Goal: Find specific page/section: Find specific page/section

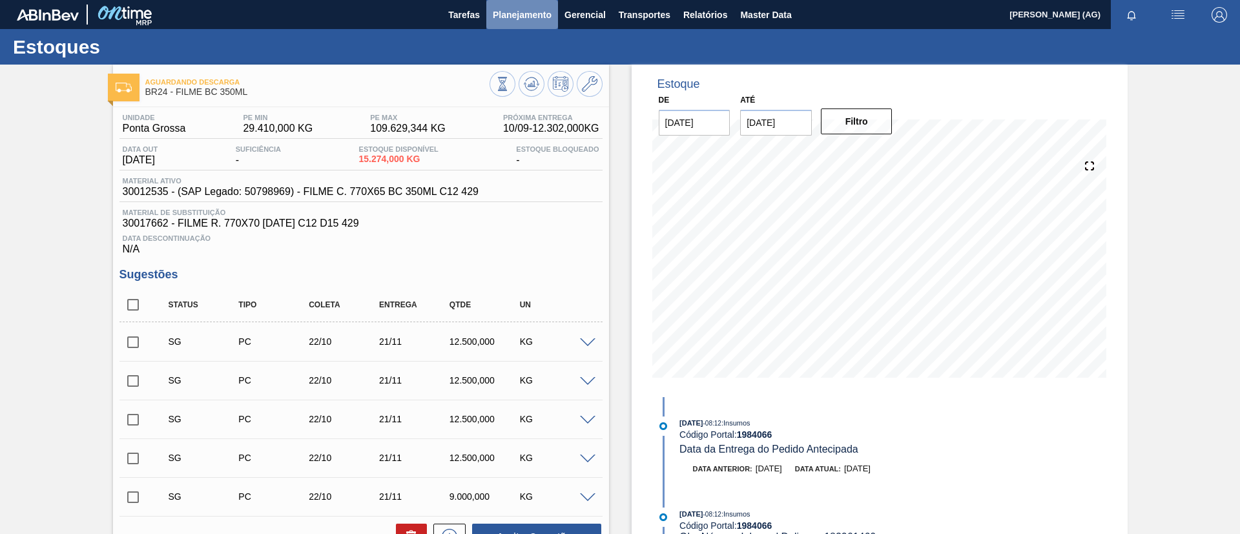
click at [525, 8] on span "Planejamento" at bounding box center [522, 14] width 59 height 15
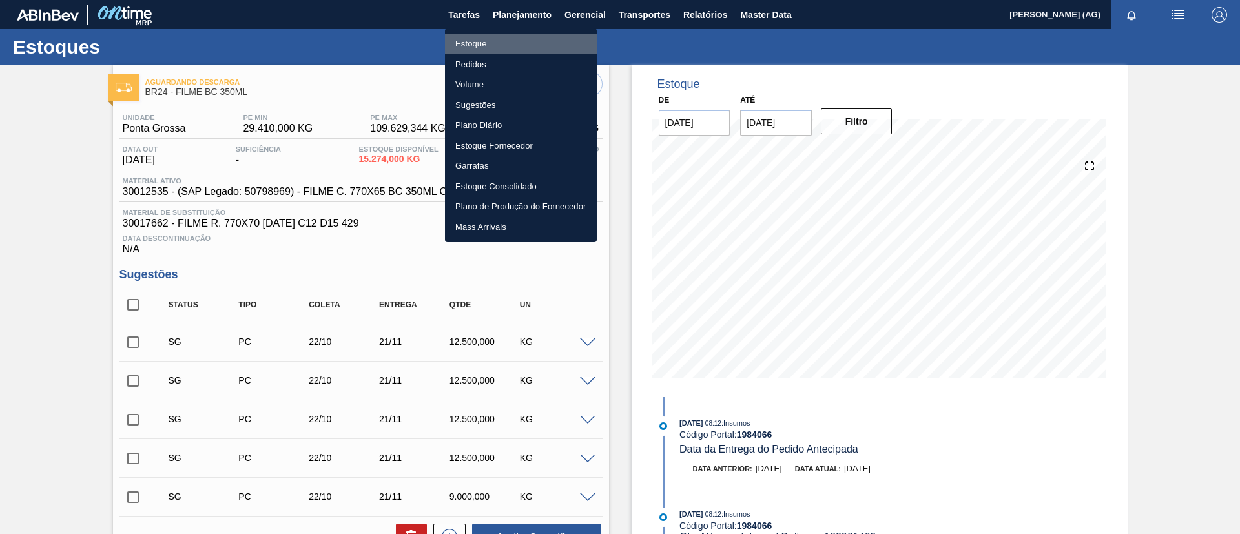
click at [515, 41] on li "Estoque" at bounding box center [521, 44] width 152 height 21
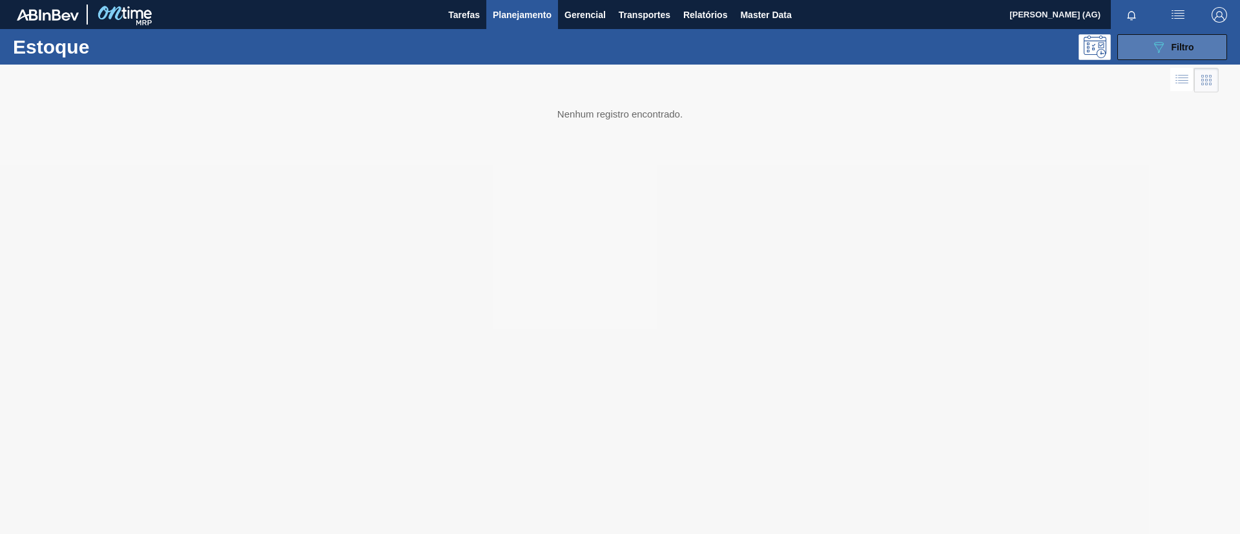
click at [1160, 43] on icon "089F7B8B-B2A5-4AFE-B5C0-19BA573D28AC" at bounding box center [1158, 46] width 15 height 15
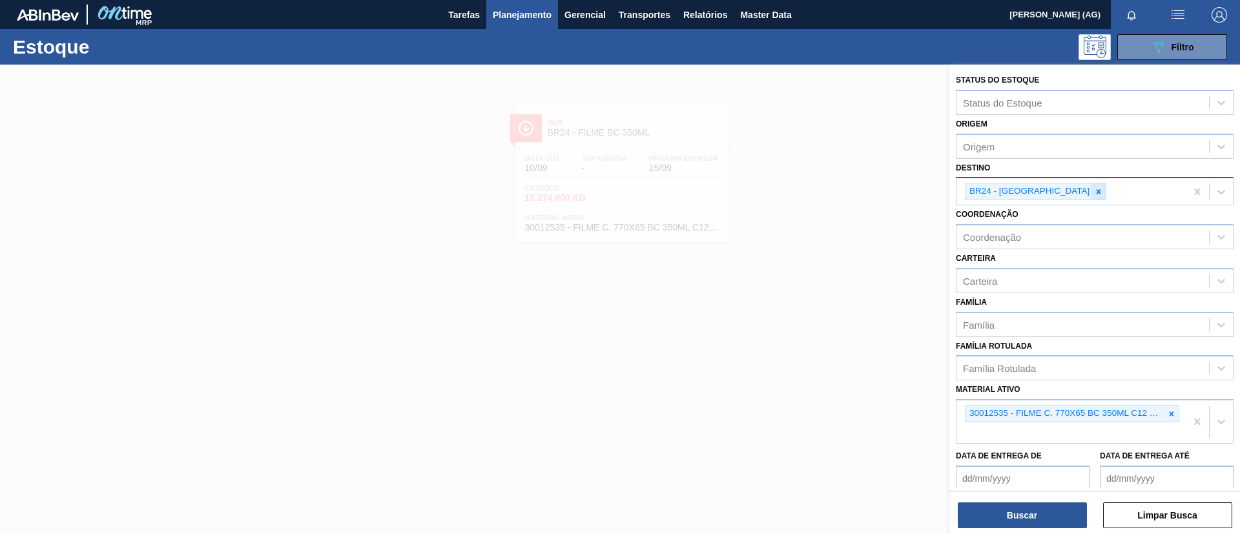
click at [1091, 194] on div at bounding box center [1098, 191] width 14 height 16
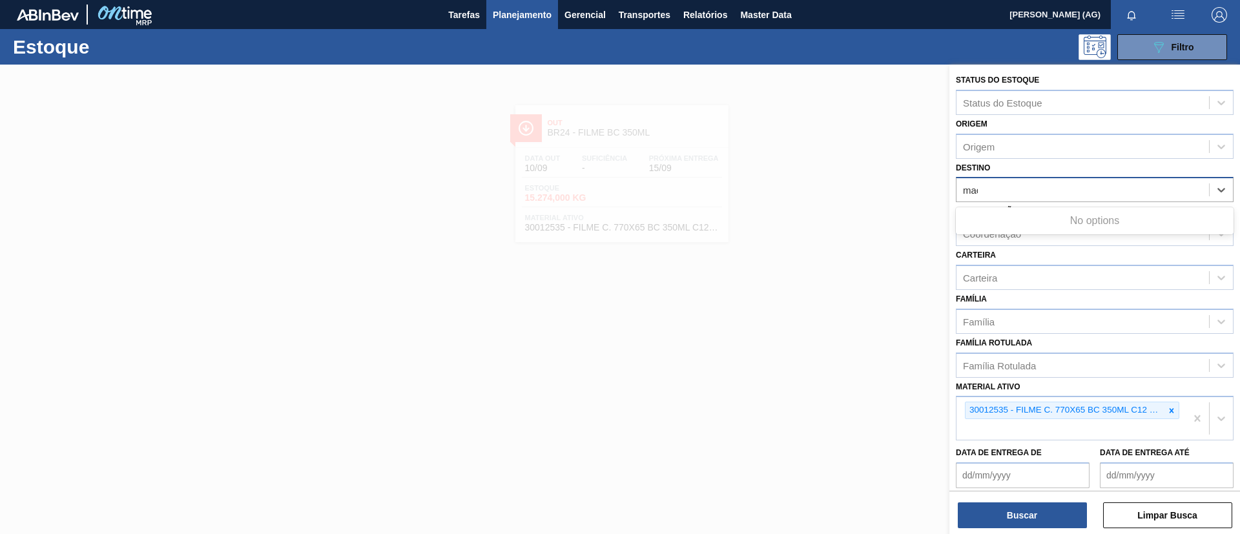
type input "maca"
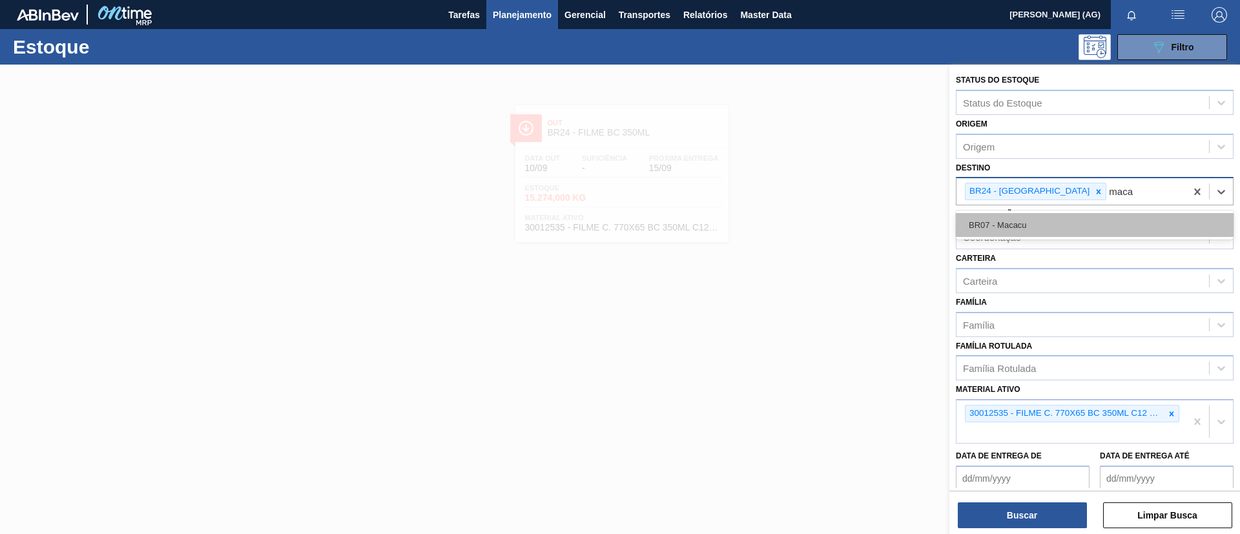
click at [1065, 221] on div "BR07 - Macacu" at bounding box center [1095, 225] width 278 height 24
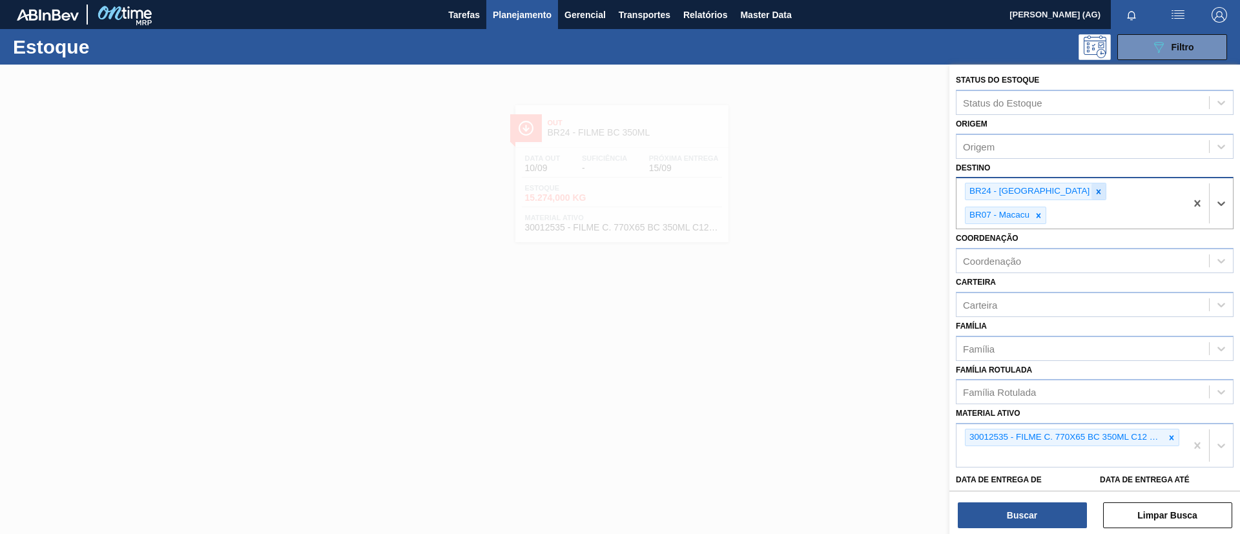
click at [1094, 191] on icon at bounding box center [1098, 191] width 9 height 9
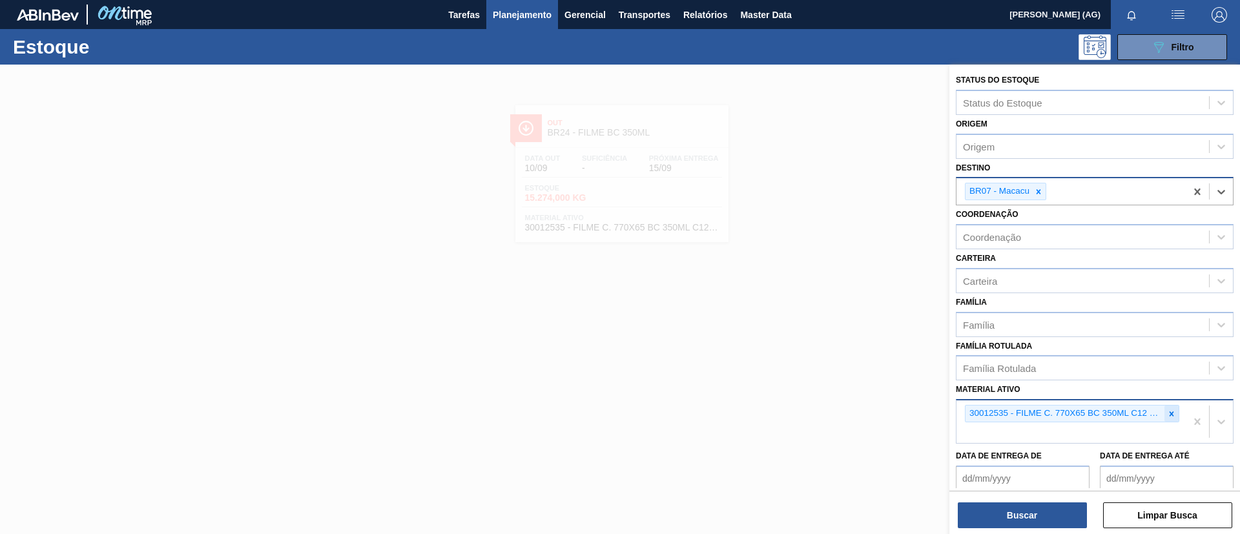
click at [1164, 415] on div at bounding box center [1171, 414] width 14 height 16
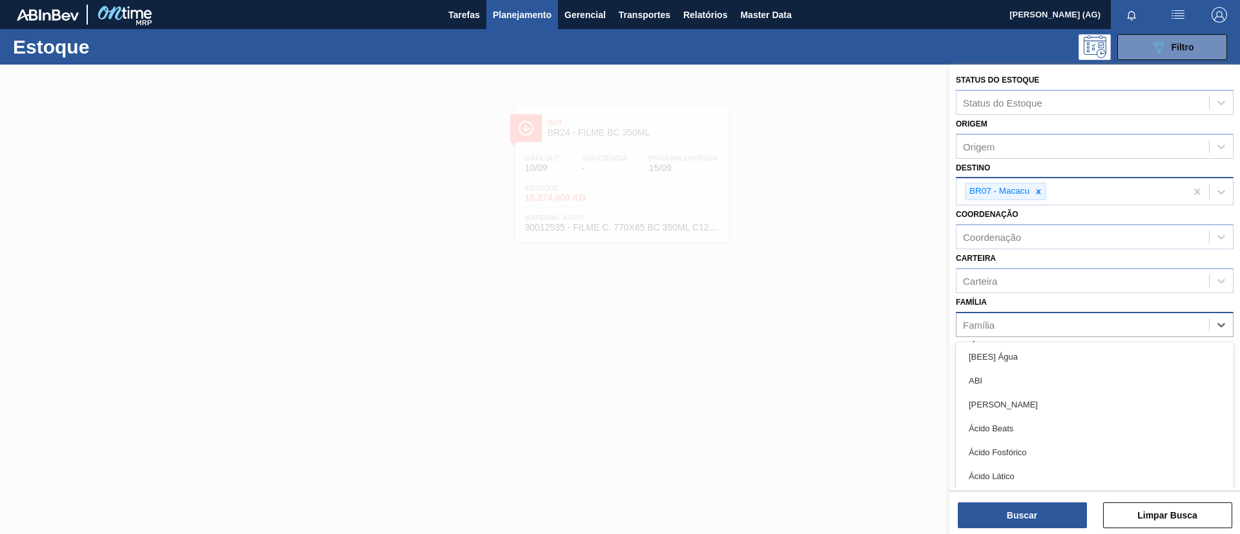
click at [1027, 333] on div "Família" at bounding box center [1082, 324] width 252 height 19
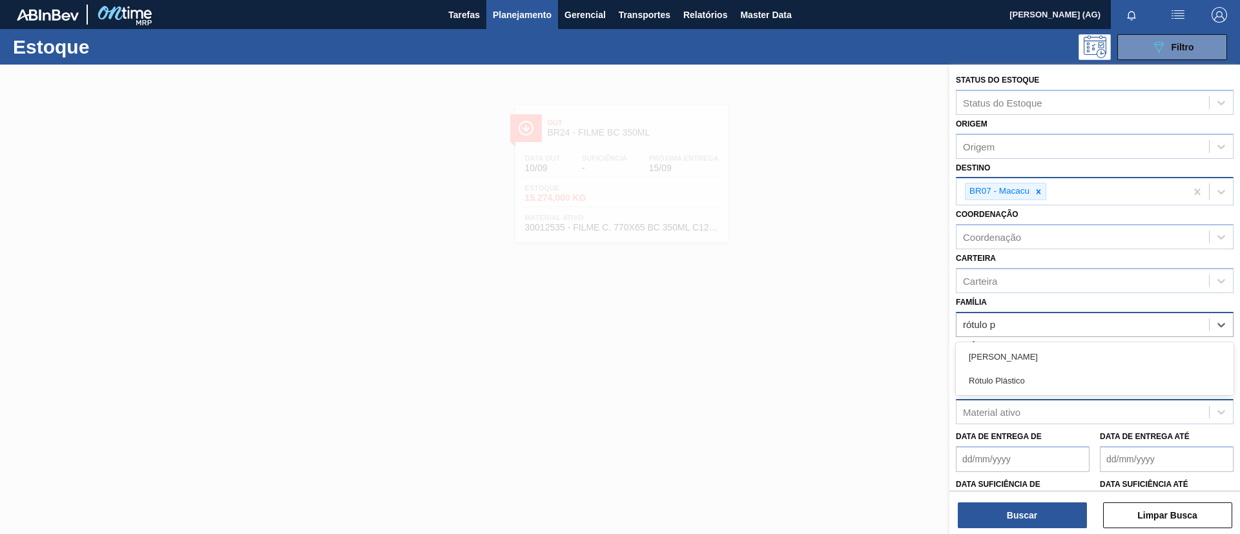
type input "rótulo pl"
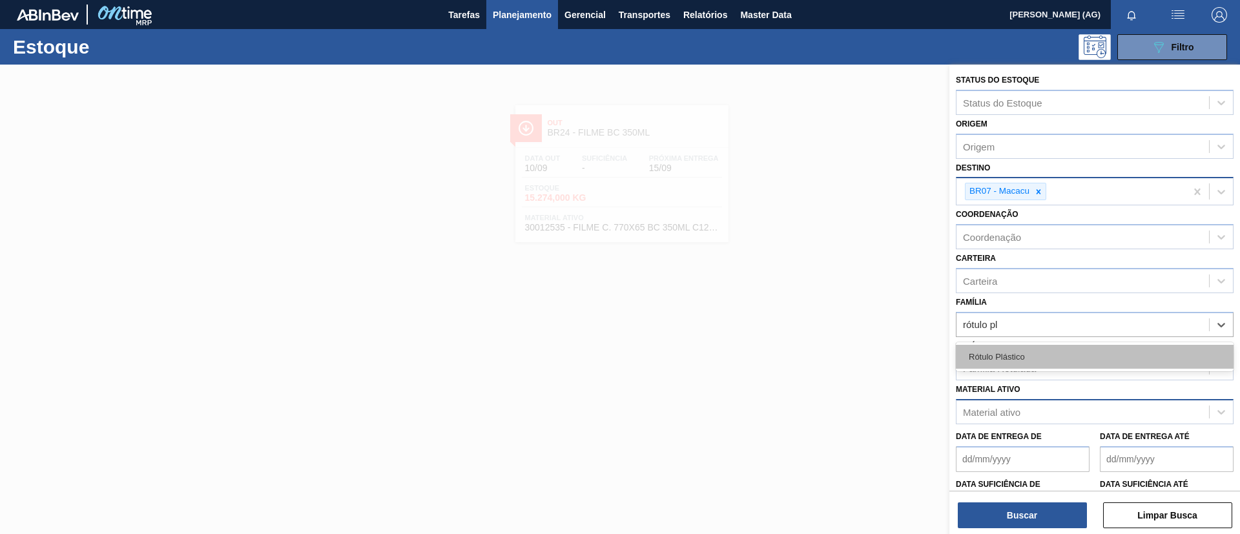
click at [1029, 351] on div "Rótulo Plástico" at bounding box center [1095, 357] width 278 height 24
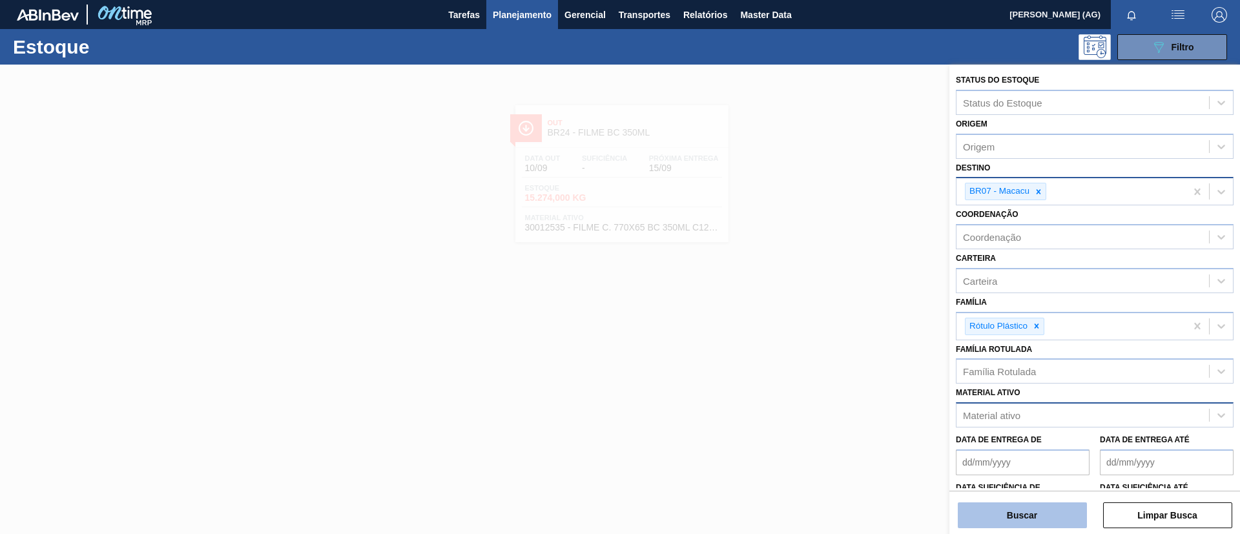
click at [1030, 509] on button "Buscar" at bounding box center [1022, 515] width 129 height 26
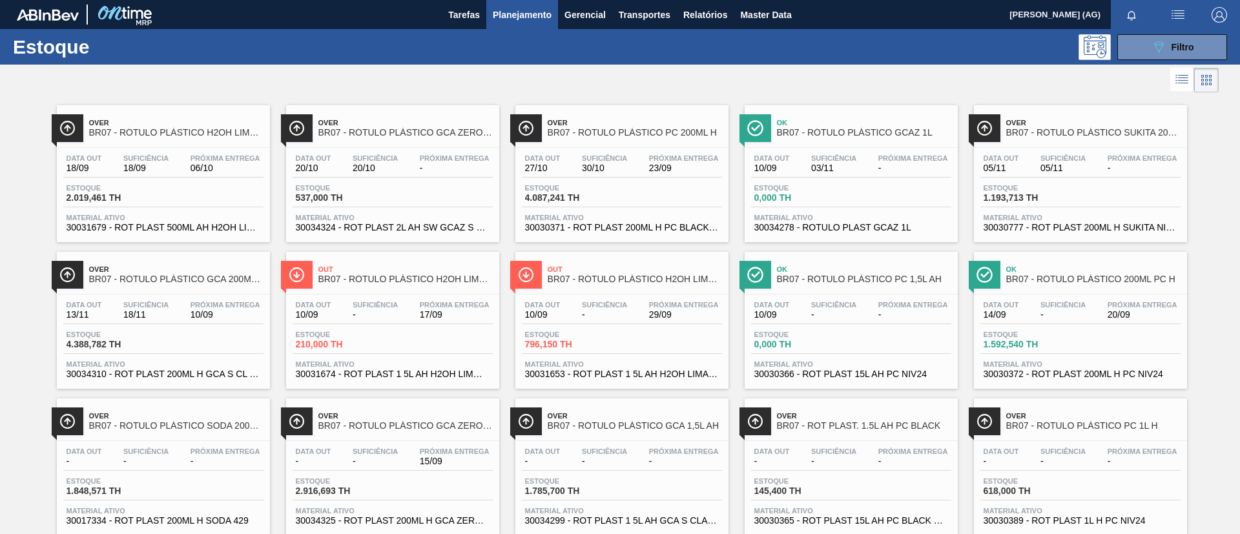
click at [198, 132] on span "BR07 - RÓTULO PLÁSTICO H2OH LIMONETO 500ML AH" at bounding box center [176, 133] width 174 height 10
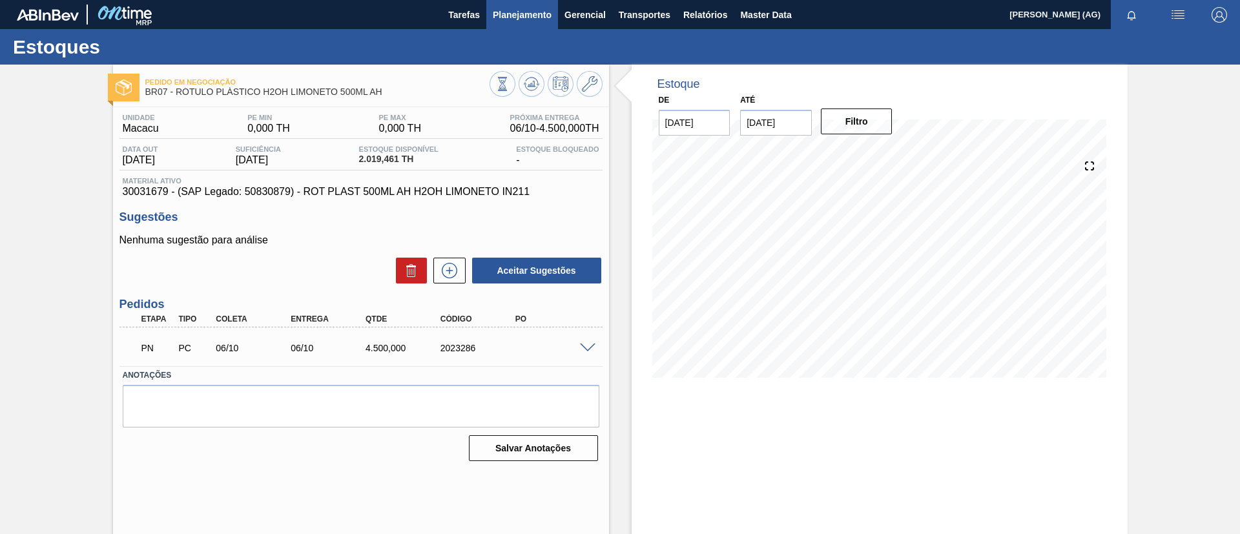
click at [526, 23] on button "Planejamento" at bounding box center [522, 14] width 72 height 29
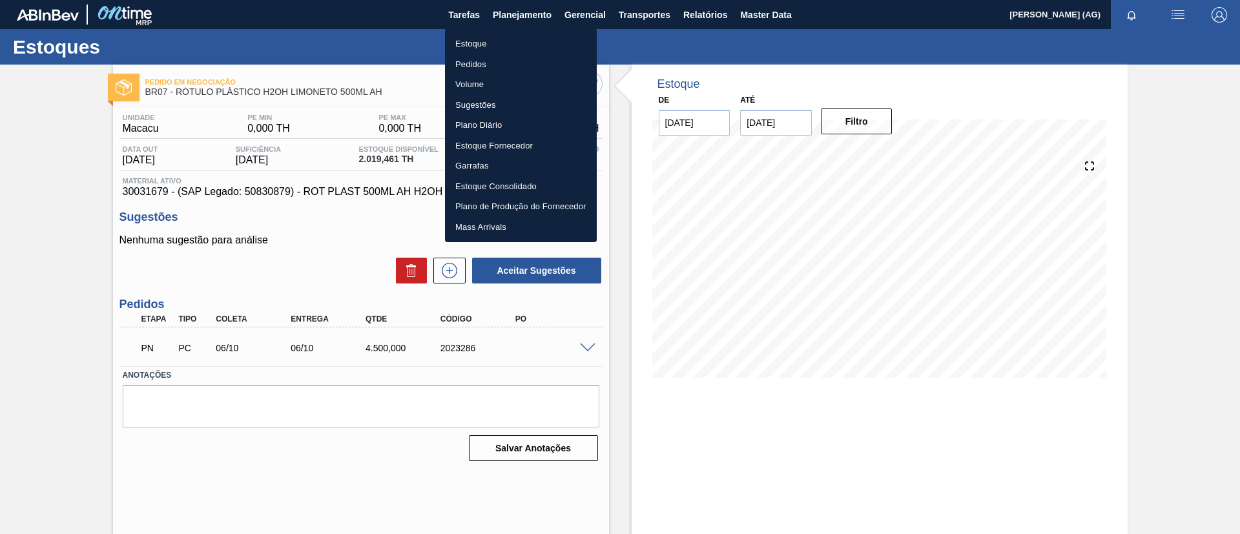
click at [473, 43] on li "Estoque" at bounding box center [521, 44] width 152 height 21
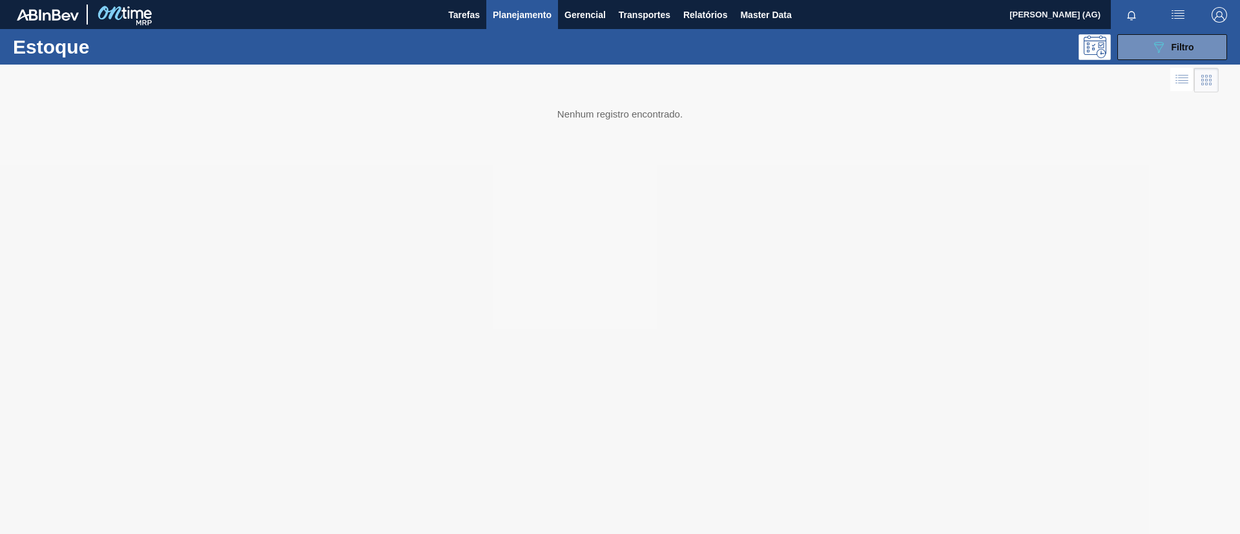
click at [1146, 32] on div "Estoque 089F7B8B-B2A5-4AFE-B5C0-19BA573D28AC Filtro" at bounding box center [620, 47] width 1240 height 36
click at [1141, 48] on button "089F7B8B-B2A5-4AFE-B5C0-19BA573D28AC Filtro" at bounding box center [1172, 47] width 110 height 26
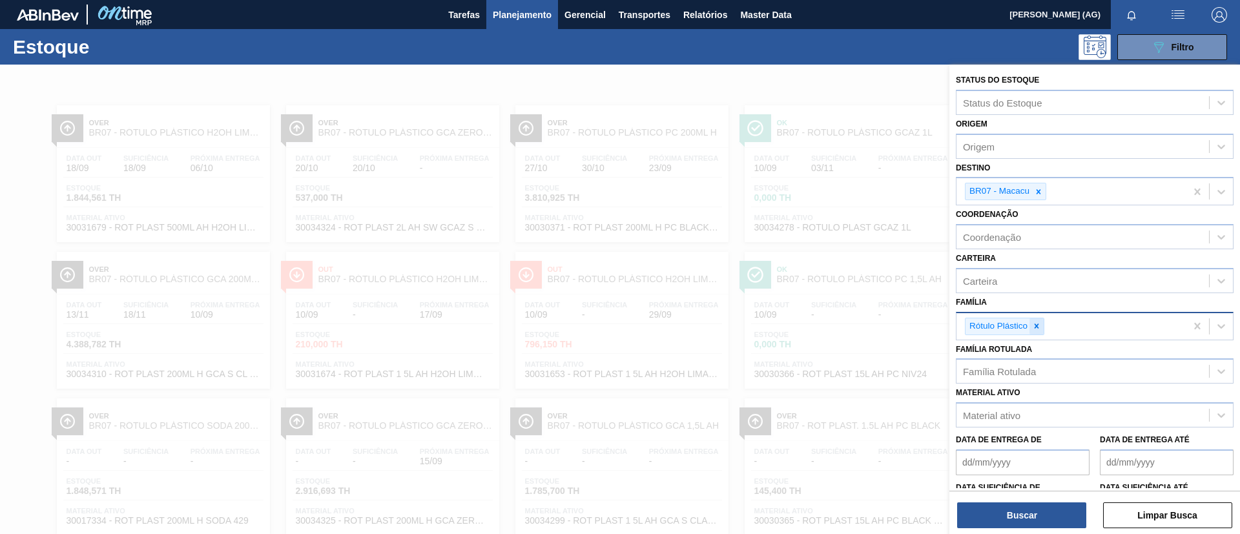
click at [1039, 327] on icon at bounding box center [1036, 326] width 9 height 9
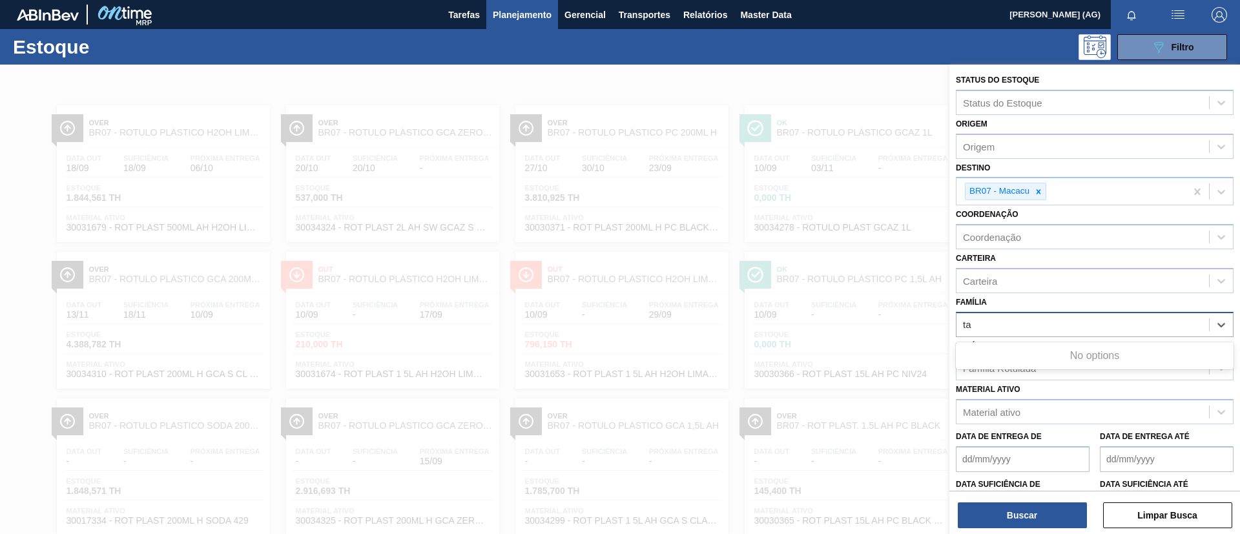
type input "t"
type input "rolha pl"
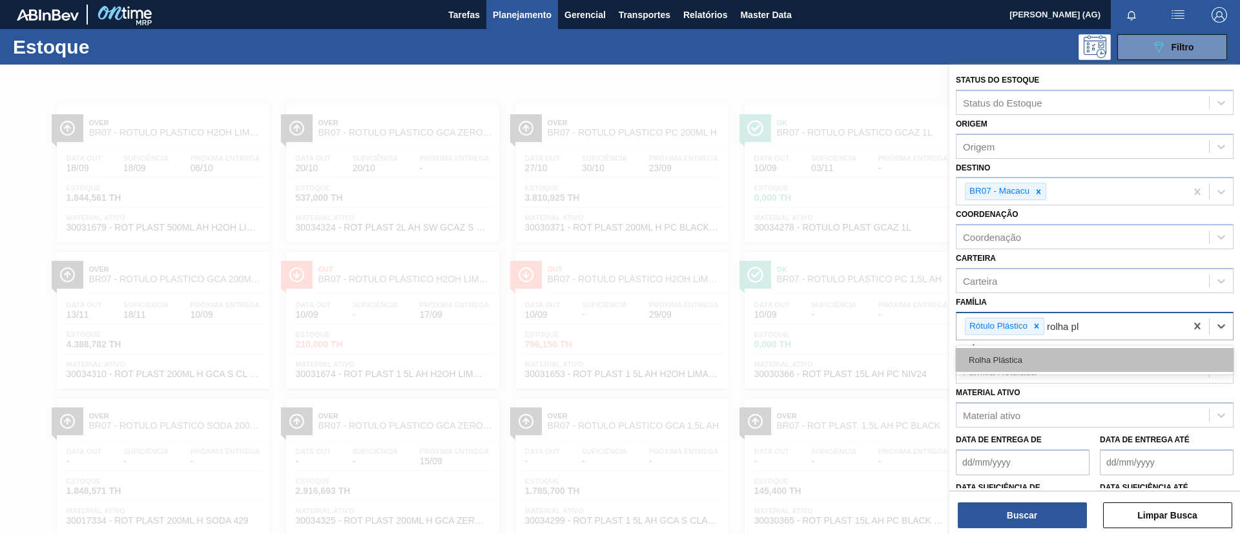
click at [1024, 351] on div "Rolha Plástica" at bounding box center [1095, 360] width 278 height 24
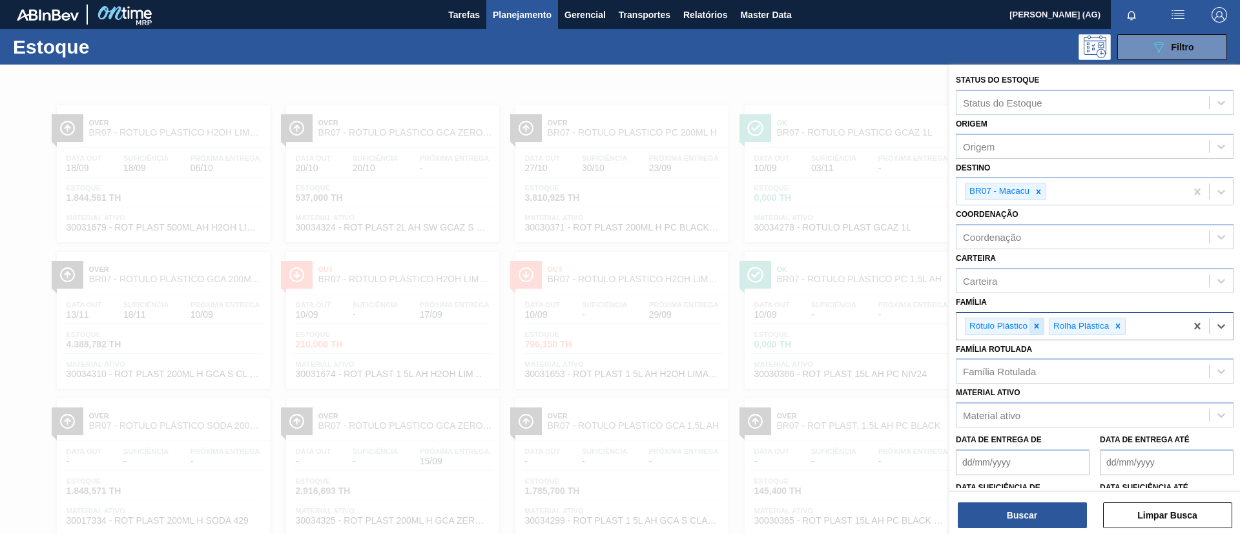
click at [1036, 329] on icon at bounding box center [1036, 326] width 9 height 9
click at [1041, 509] on button "Buscar" at bounding box center [1022, 515] width 129 height 26
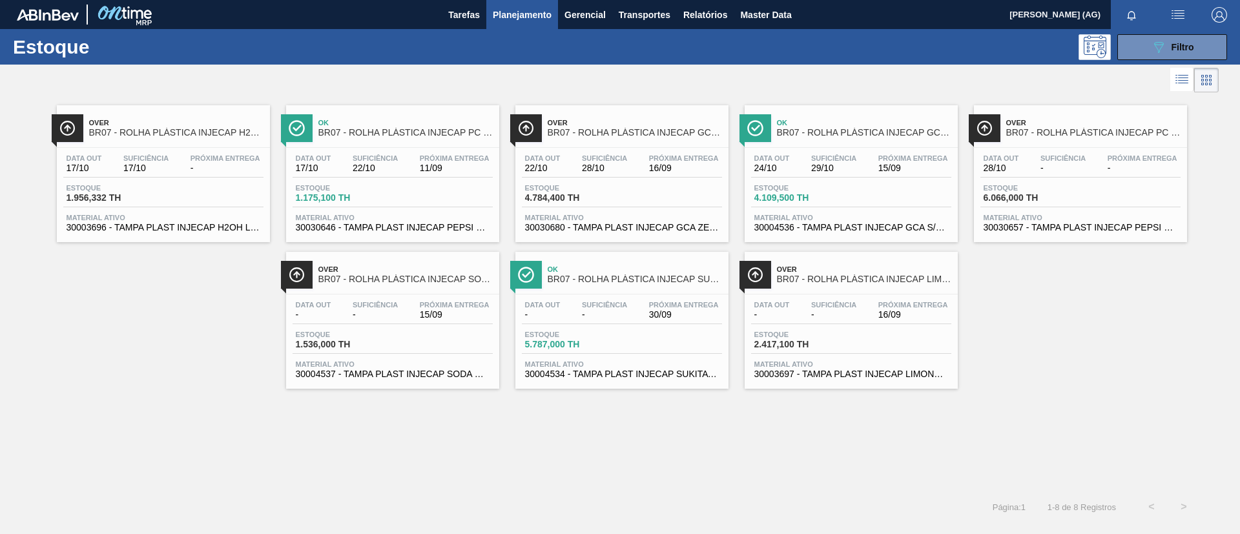
click at [384, 132] on span "BR07 - ROLHA PLÁSTICA INJECAP PC ZERO SHORT" at bounding box center [405, 133] width 174 height 10
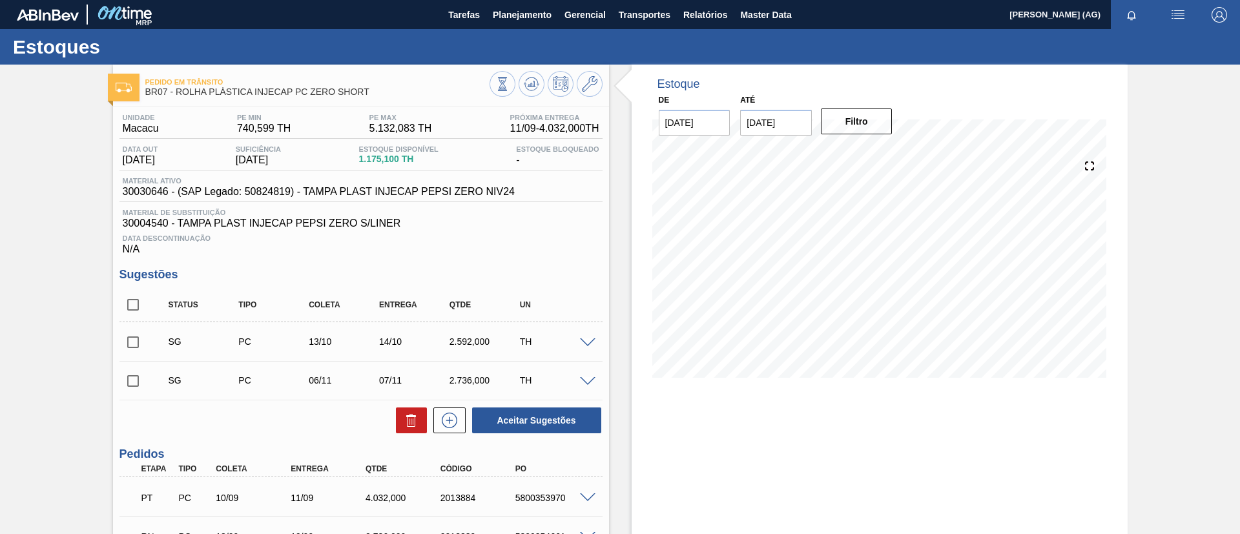
click at [584, 499] on span at bounding box center [587, 498] width 15 height 10
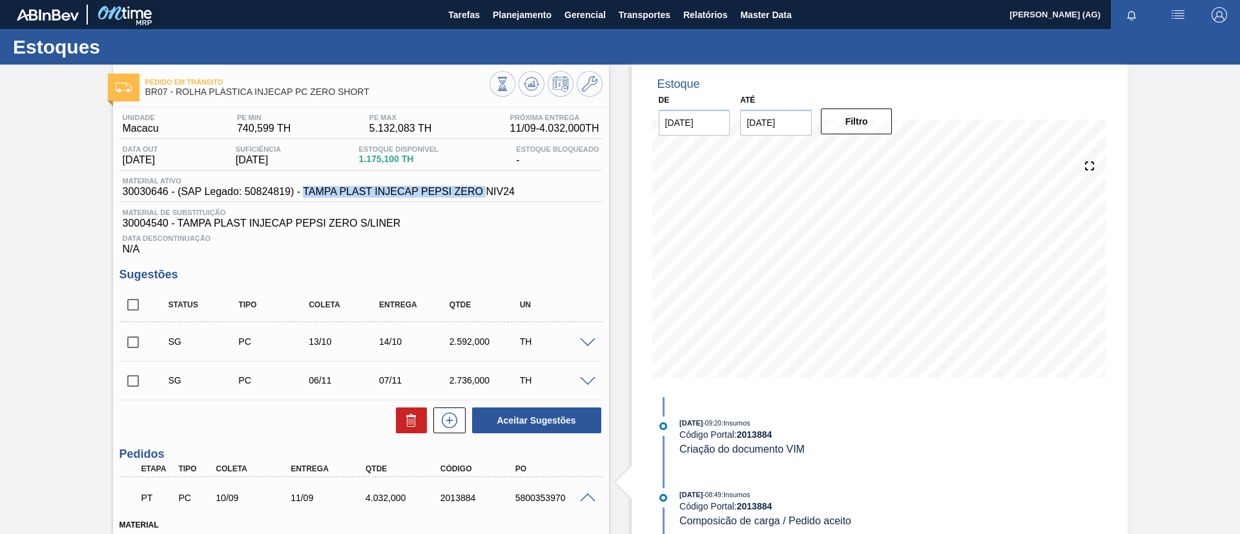
drag, startPoint x: 302, startPoint y: 193, endPoint x: 487, endPoint y: 196, distance: 184.7
click at [487, 196] on span "30030646 - (SAP Legado: 50824819) - TAMPA PLAST INJECAP PEPSI ZERO NIV24" at bounding box center [319, 192] width 392 height 12
copy span "TAMPA PLAST INJECAP PEPSI ZERO"
